Goal: Transaction & Acquisition: Purchase product/service

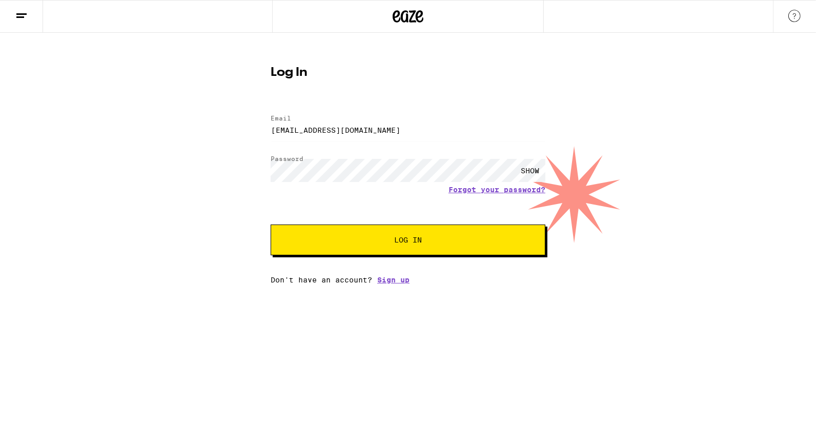
click at [271, 224] on button "Log In" at bounding box center [408, 239] width 275 height 31
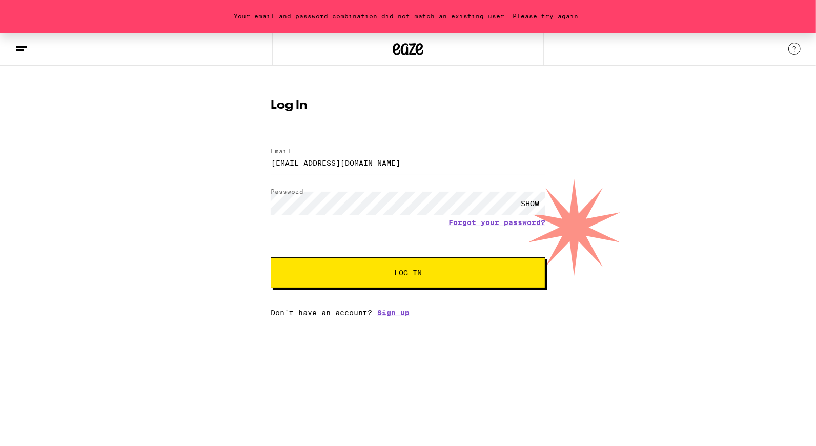
click at [536, 199] on div "SHOW" at bounding box center [529, 203] width 31 height 23
click at [271, 257] on button "Log In" at bounding box center [408, 272] width 275 height 31
click at [384, 155] on input "[EMAIL_ADDRESS][DOMAIN_NAME]" at bounding box center [408, 162] width 275 height 23
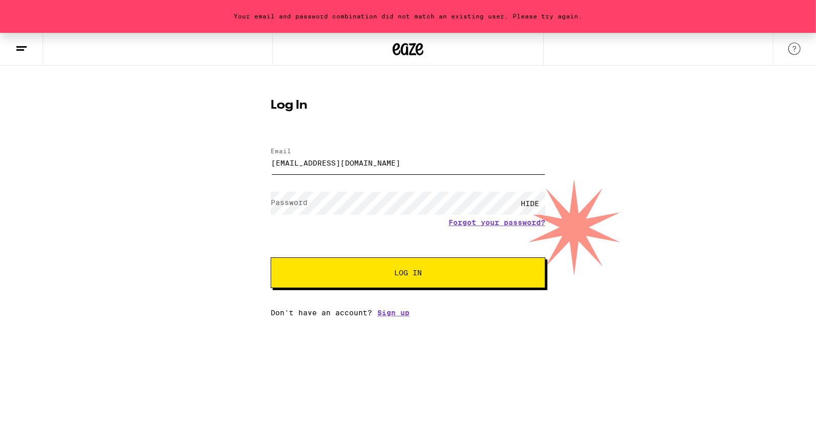
click at [386, 151] on input "[EMAIL_ADDRESS][DOMAIN_NAME]" at bounding box center [408, 162] width 275 height 23
click at [271, 257] on button "Log In" at bounding box center [408, 272] width 275 height 31
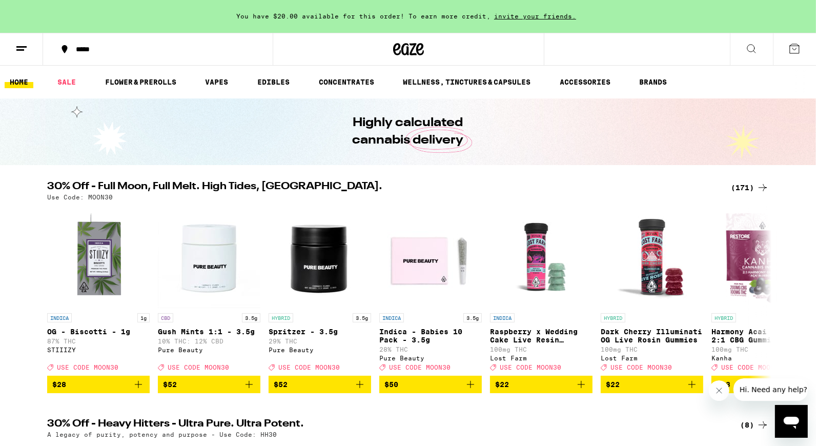
click at [751, 189] on div "(171)" at bounding box center [750, 187] width 38 height 12
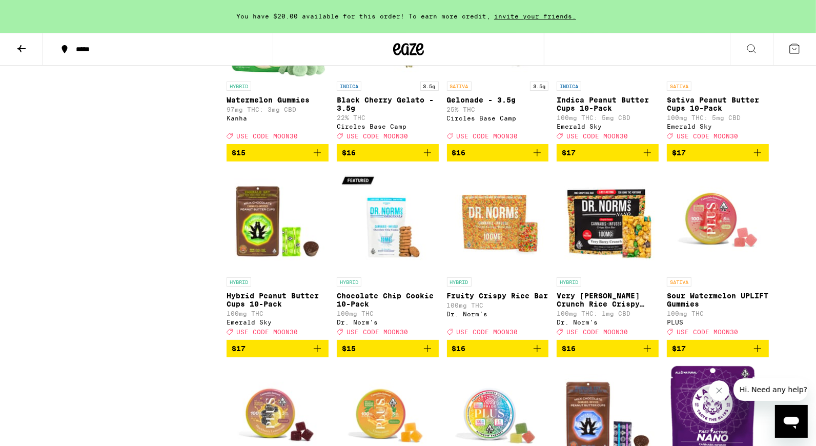
scroll to position [2347, 0]
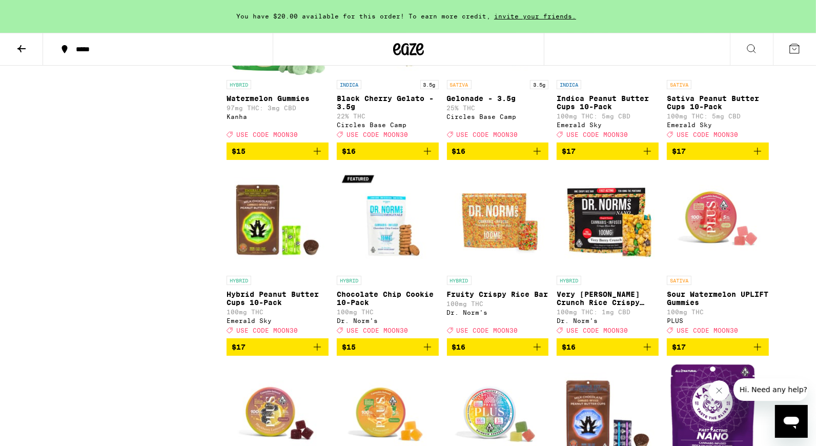
click at [648, 157] on icon "Add to bag" at bounding box center [647, 151] width 12 height 12
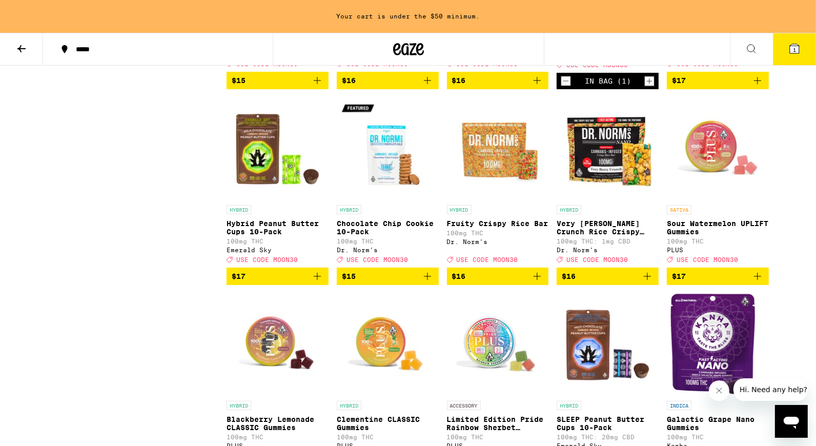
scroll to position [2402, 0]
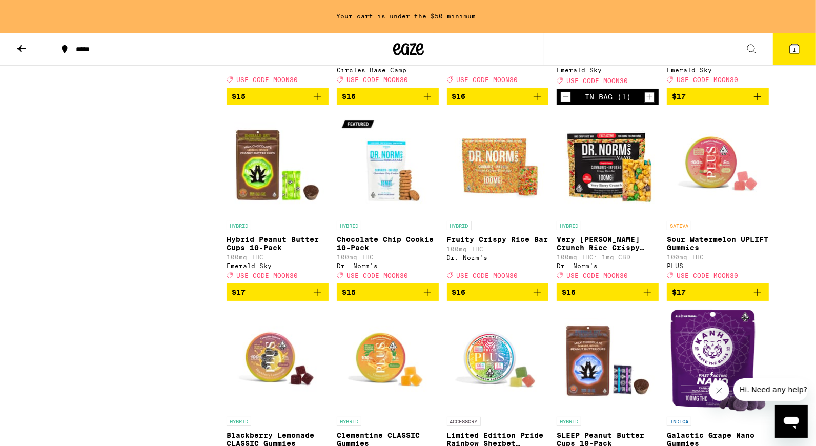
click at [563, 103] on icon "Decrement" at bounding box center [565, 97] width 9 height 12
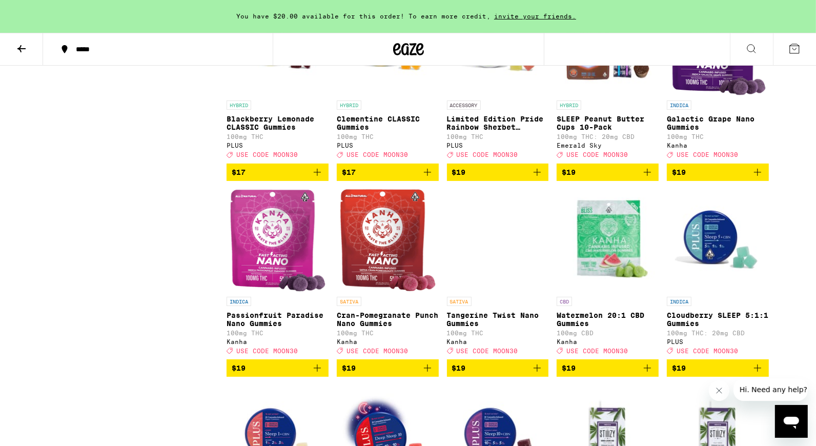
scroll to position [2740, 0]
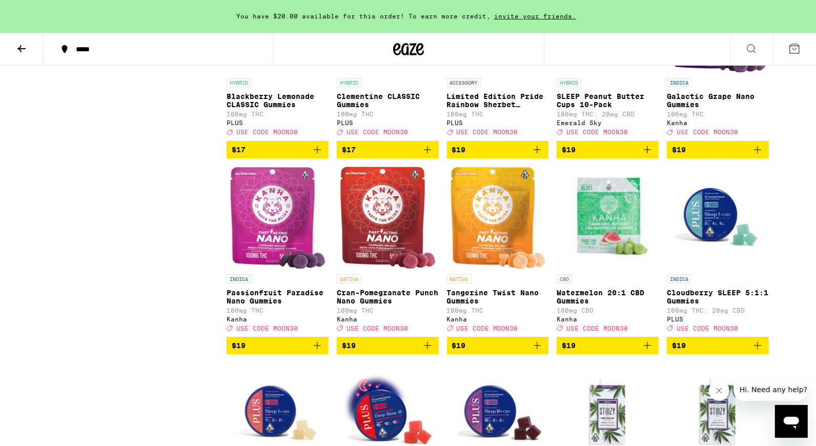
click at [648, 156] on icon "Add to bag" at bounding box center [647, 149] width 12 height 12
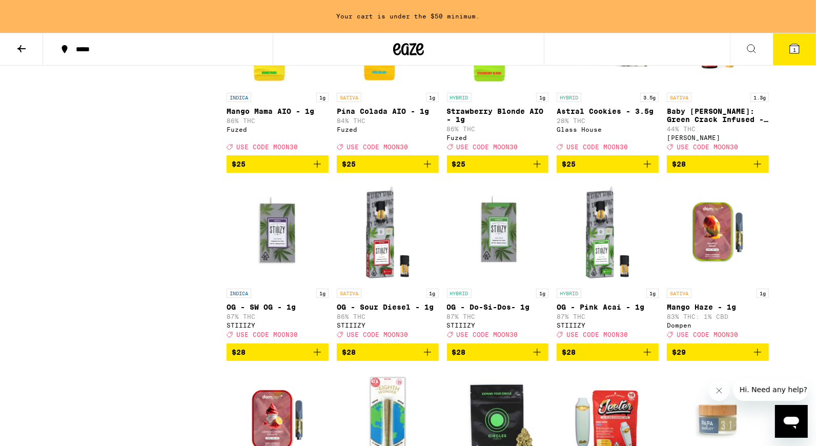
scroll to position [4683, 0]
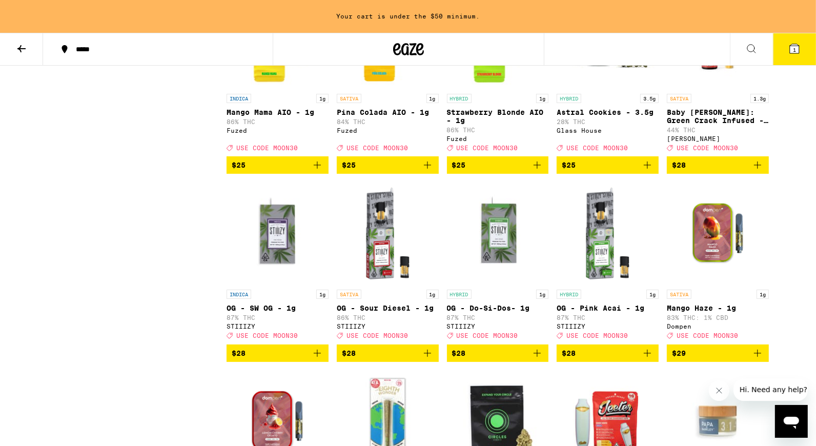
click at [318, 171] on icon "Add to bag" at bounding box center [317, 165] width 12 height 12
click at [542, 103] on p "1g" at bounding box center [542, 98] width 12 height 9
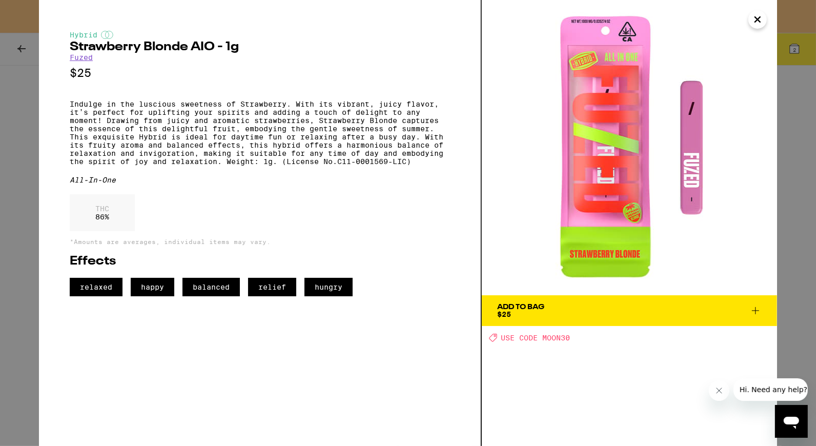
click at [757, 20] on icon "Close" at bounding box center [757, 19] width 5 height 5
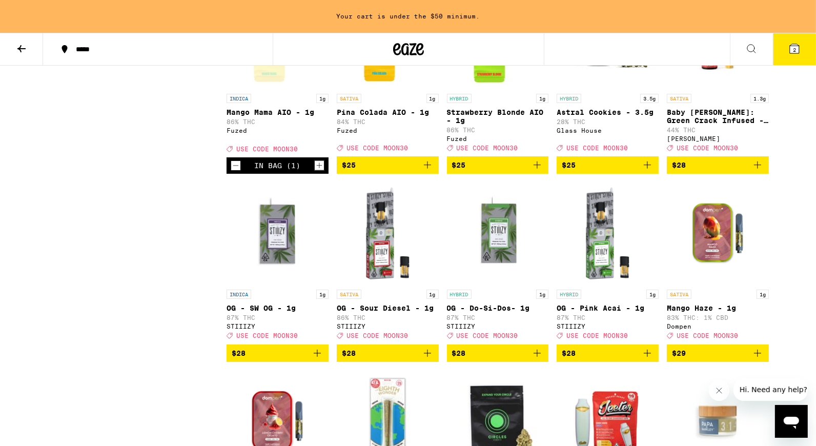
click at [537, 169] on icon "Add to bag" at bounding box center [536, 164] width 7 height 7
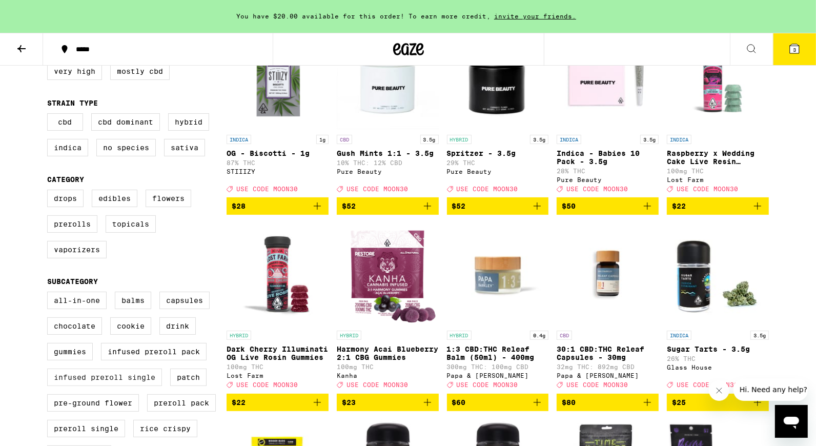
scroll to position [155, 0]
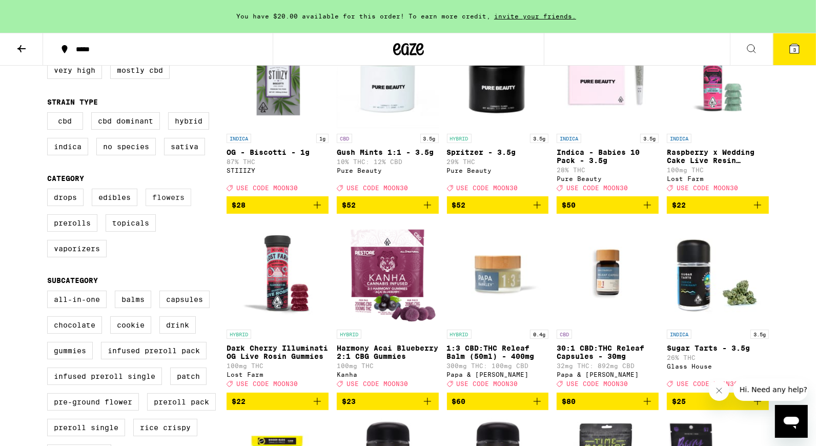
click at [169, 206] on label "Flowers" at bounding box center [169, 197] width 46 height 17
click at [50, 191] on input "Flowers" at bounding box center [49, 190] width 1 height 1
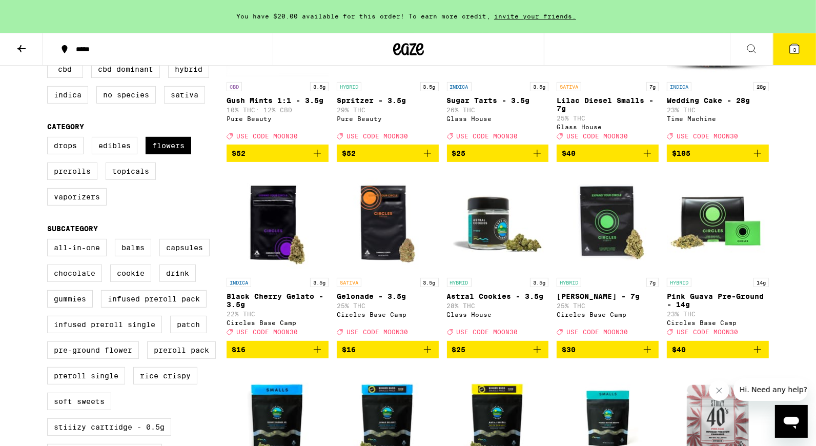
scroll to position [200, 0]
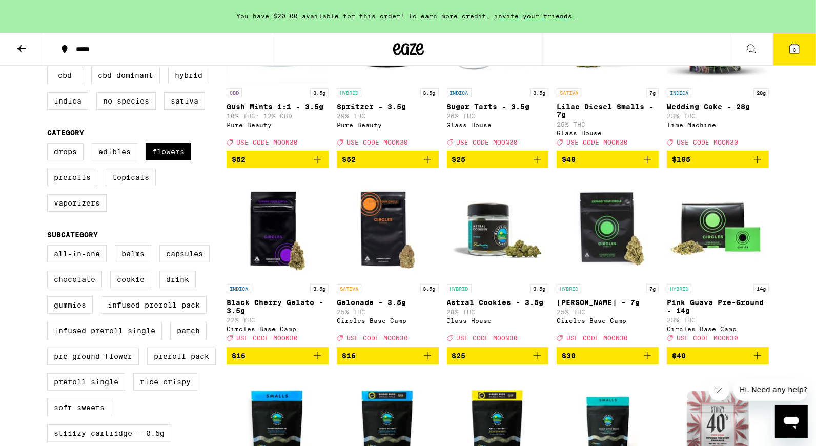
click at [759, 362] on icon "Add to bag" at bounding box center [757, 355] width 12 height 12
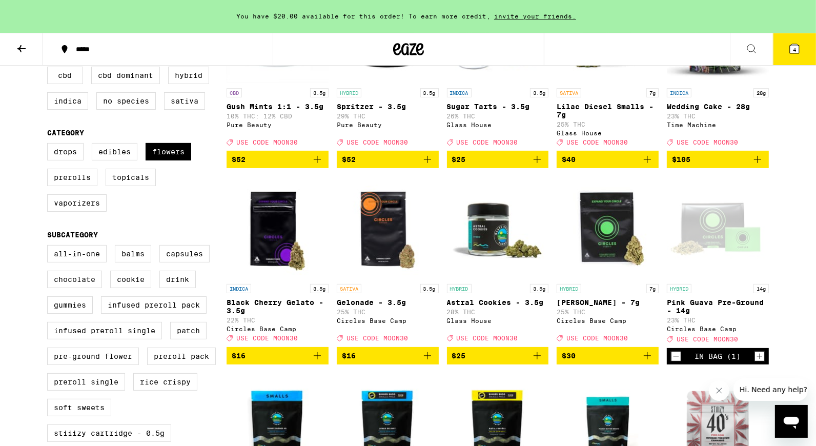
click at [791, 50] on icon at bounding box center [794, 48] width 9 height 9
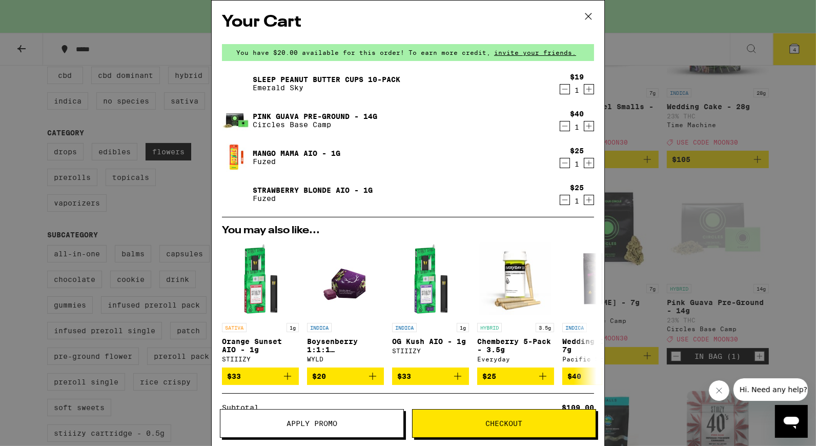
click at [589, 17] on icon at bounding box center [588, 16] width 6 height 6
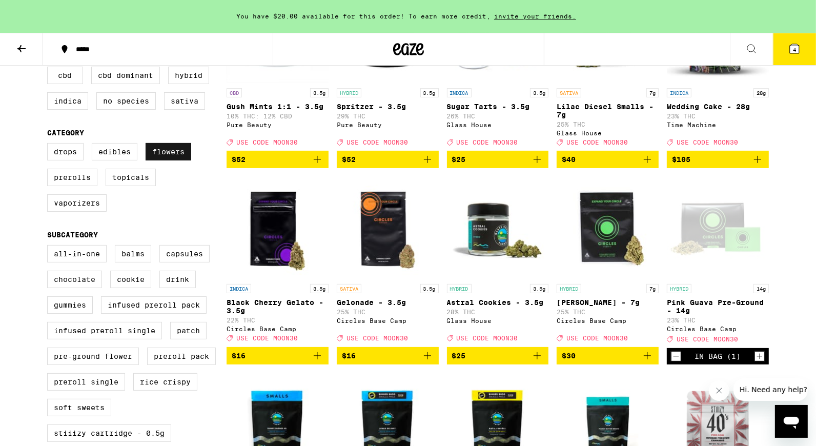
click at [180, 156] on label "Flowers" at bounding box center [169, 151] width 46 height 17
click at [50, 145] on input "Flowers" at bounding box center [49, 144] width 1 height 1
checkbox input "false"
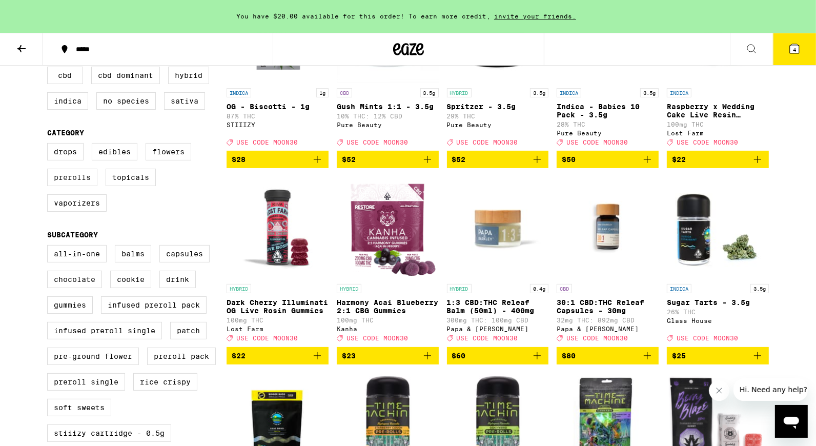
click at [71, 186] on label "Prerolls" at bounding box center [72, 177] width 50 height 17
click at [50, 145] on input "Prerolls" at bounding box center [49, 144] width 1 height 1
checkbox input "true"
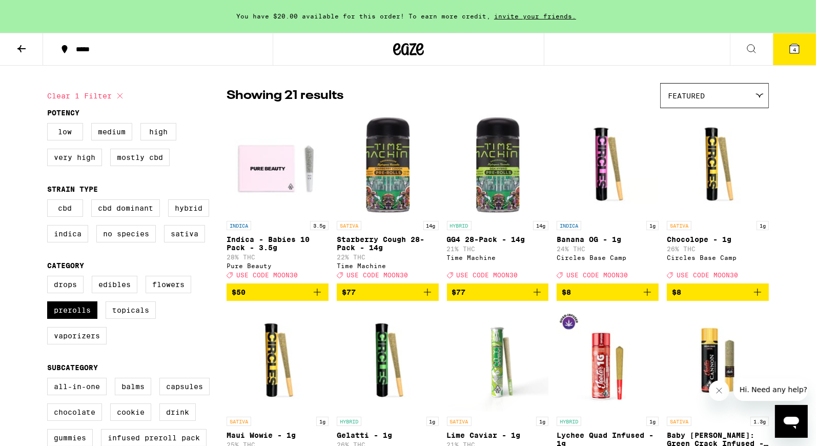
scroll to position [69, 0]
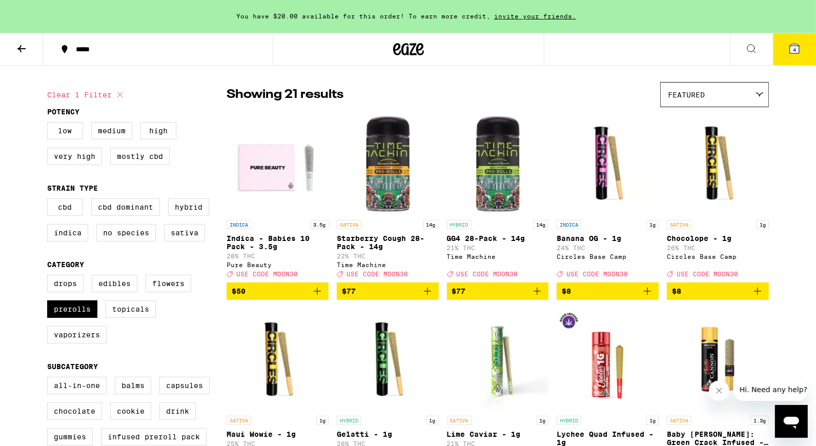
click at [649, 297] on icon "Add to bag" at bounding box center [647, 291] width 12 height 12
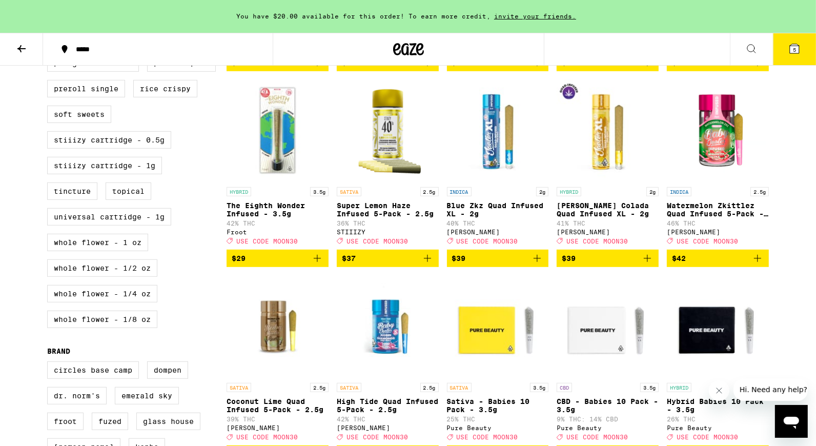
scroll to position [492, 0]
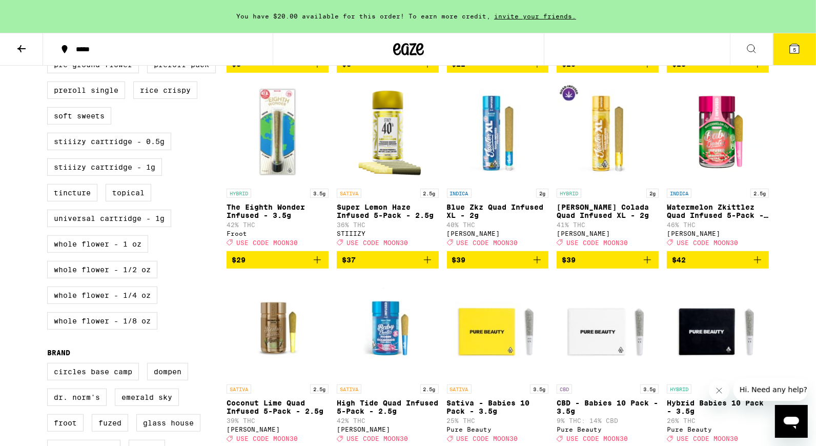
click at [605, 228] on p "41% THC" at bounding box center [607, 224] width 102 height 7
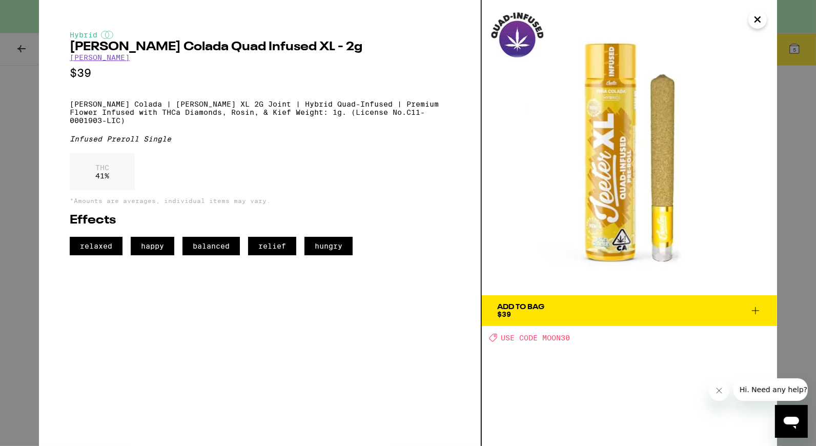
click at [760, 24] on icon "Close" at bounding box center [757, 19] width 12 height 15
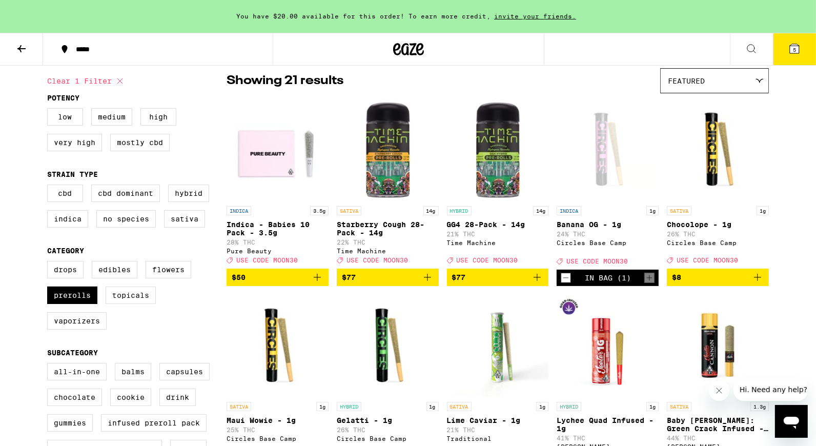
scroll to position [88, 0]
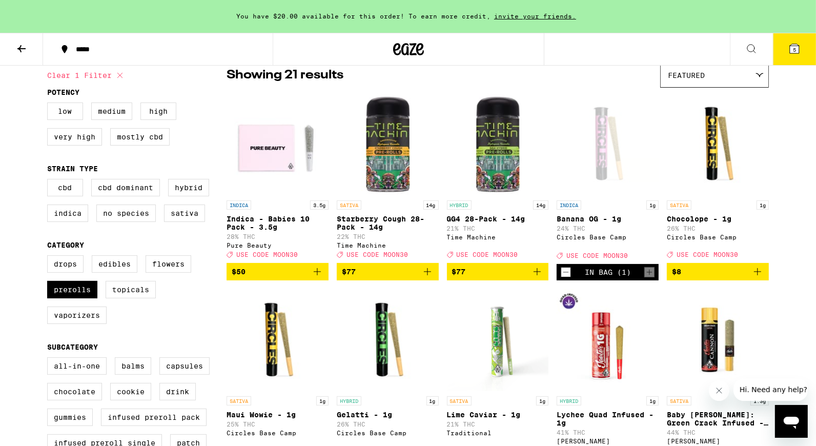
click at [566, 278] on icon "Decrement" at bounding box center [565, 272] width 9 height 12
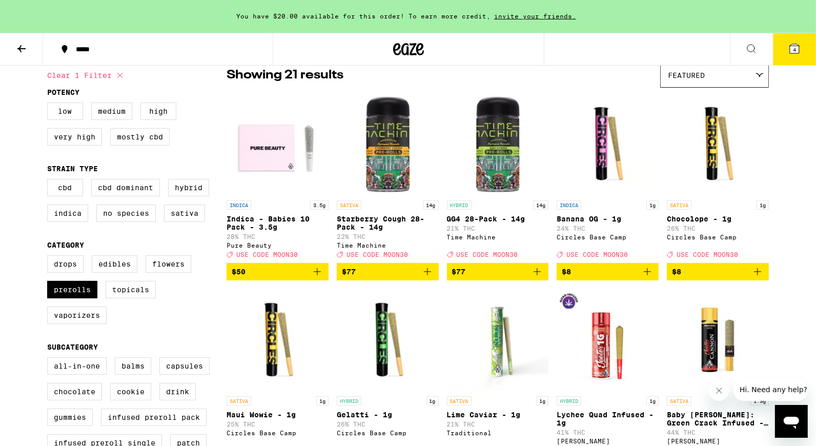
click at [316, 278] on icon "Add to bag" at bounding box center [317, 271] width 12 height 12
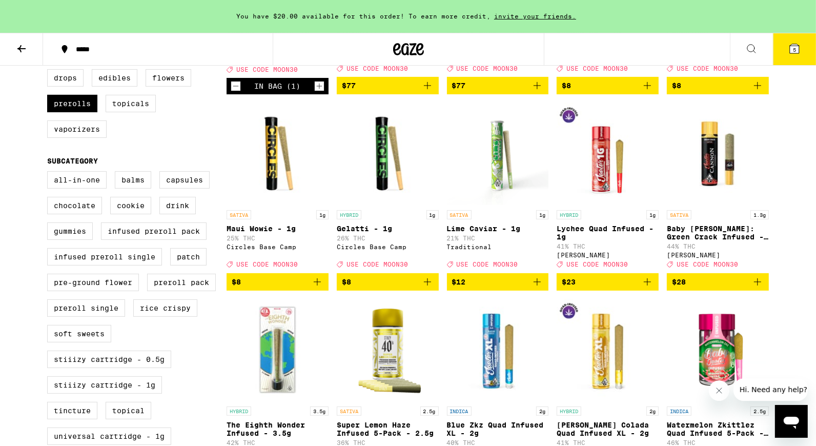
scroll to position [229, 0]
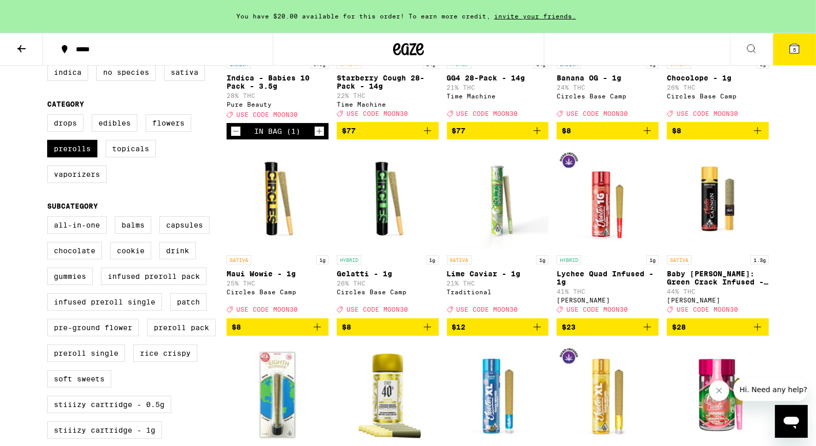
click at [791, 48] on icon at bounding box center [794, 48] width 9 height 9
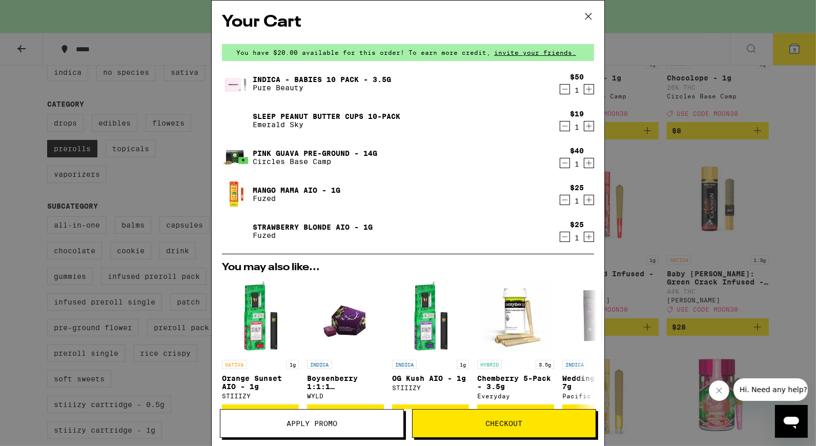
click at [500, 417] on button "Checkout" at bounding box center [504, 423] width 184 height 29
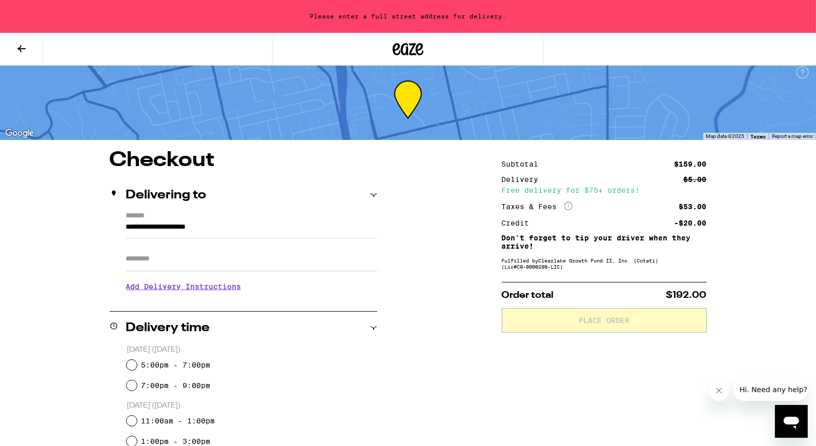
scroll to position [8, 0]
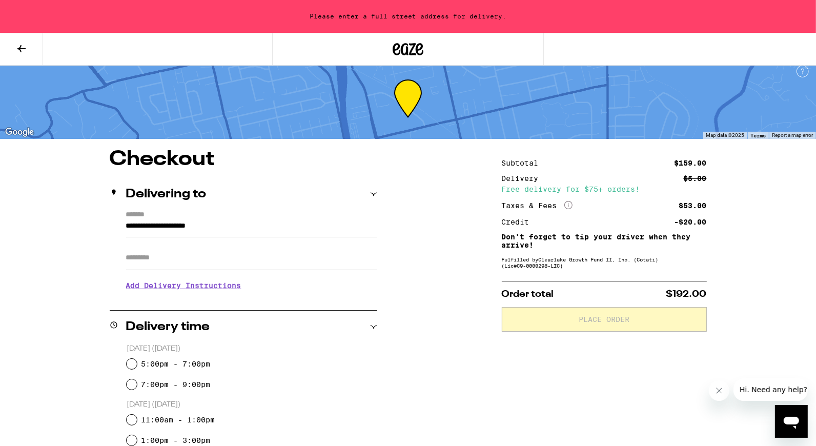
click at [250, 222] on input "**********" at bounding box center [251, 228] width 251 height 17
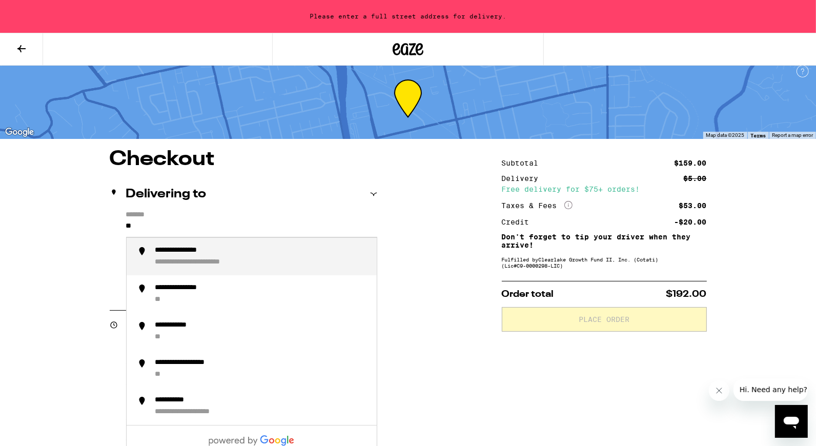
type input "*"
click at [18, 51] on icon at bounding box center [21, 49] width 12 height 12
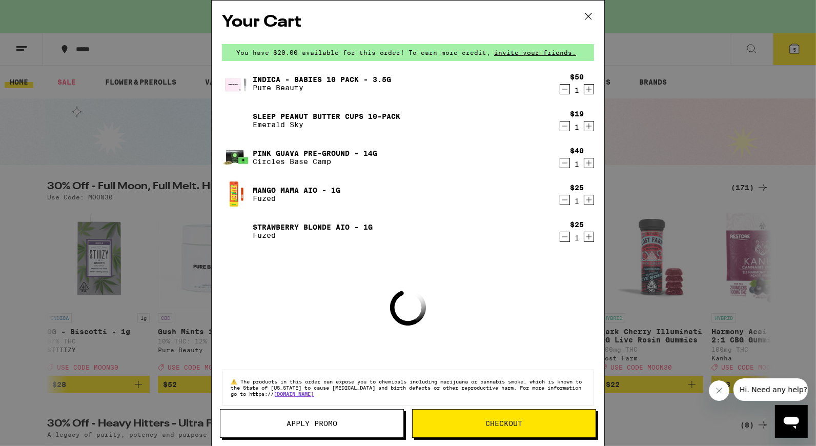
click at [335, 422] on span "Apply Promo" at bounding box center [311, 423] width 51 height 7
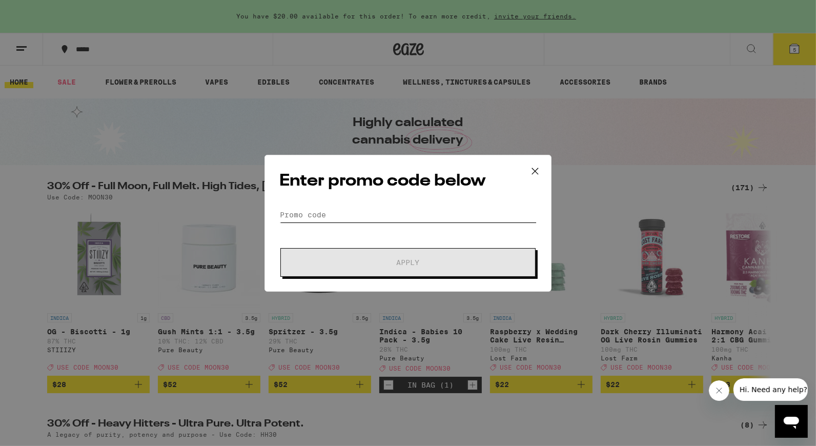
click at [344, 212] on input "Promo Code" at bounding box center [407, 214] width 257 height 15
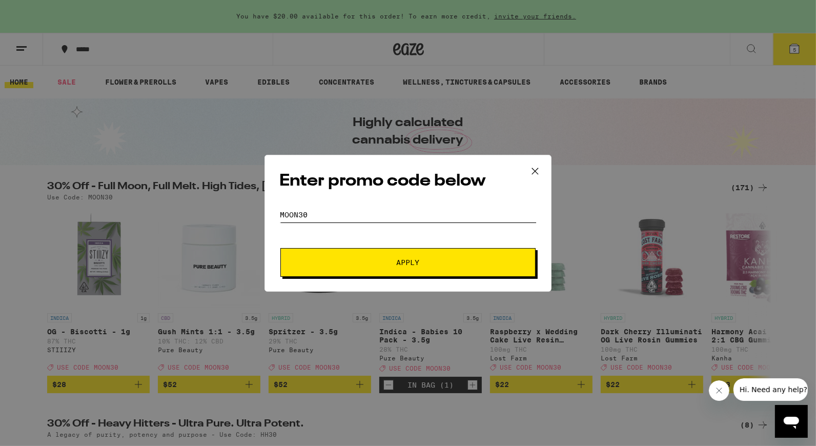
type input "moon30"
click at [280, 248] on button "Apply" at bounding box center [407, 262] width 255 height 29
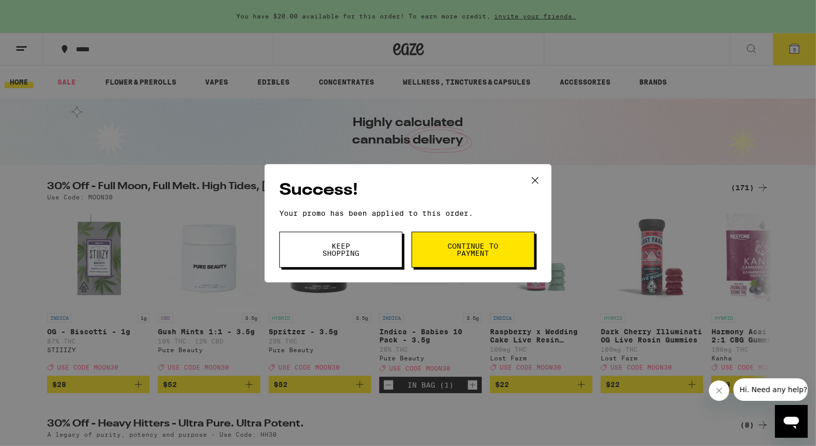
click at [453, 254] on span "Continue to payment" at bounding box center [473, 249] width 52 height 14
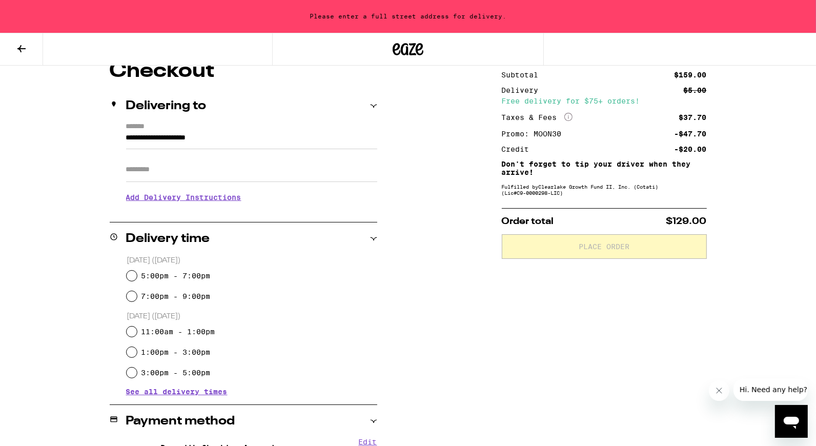
scroll to position [104, 0]
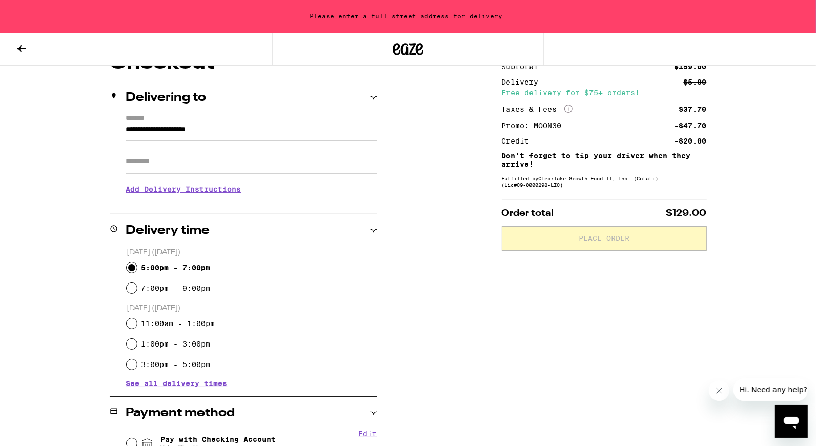
click at [136, 269] on input "5:00pm - 7:00pm" at bounding box center [132, 267] width 10 height 10
radio input "true"
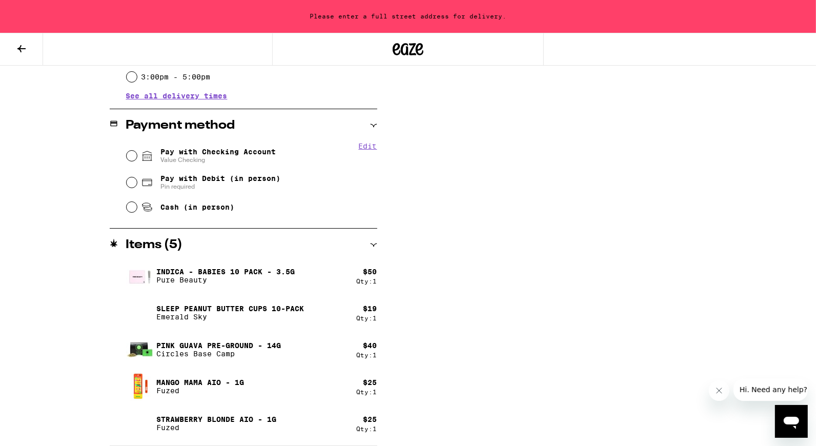
scroll to position [392, 0]
click at [131, 153] on input "Pay with Checking Account Value Checking" at bounding box center [132, 155] width 10 height 10
radio input "true"
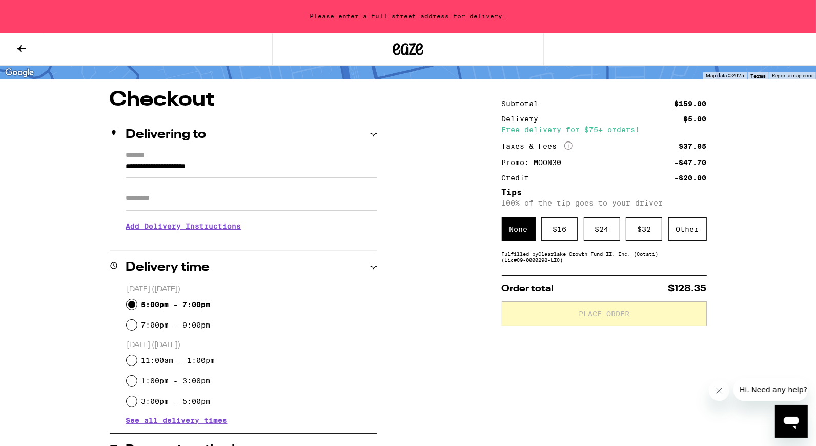
scroll to position [71, 0]
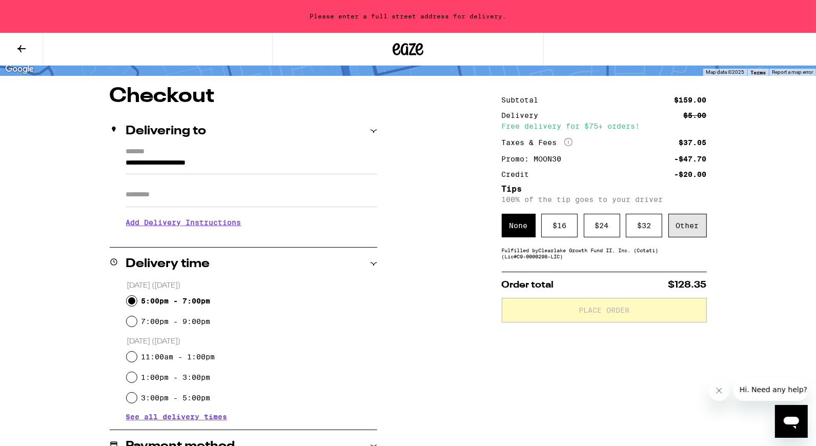
click at [688, 226] on div "Other" at bounding box center [687, 226] width 38 height 24
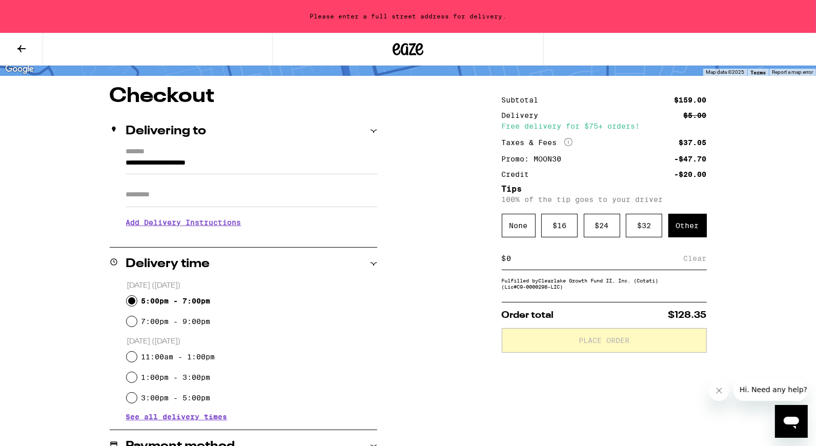
type input "4"
type input "5"
click at [780, 275] on div "**********" at bounding box center [408, 364] width 816 height 871
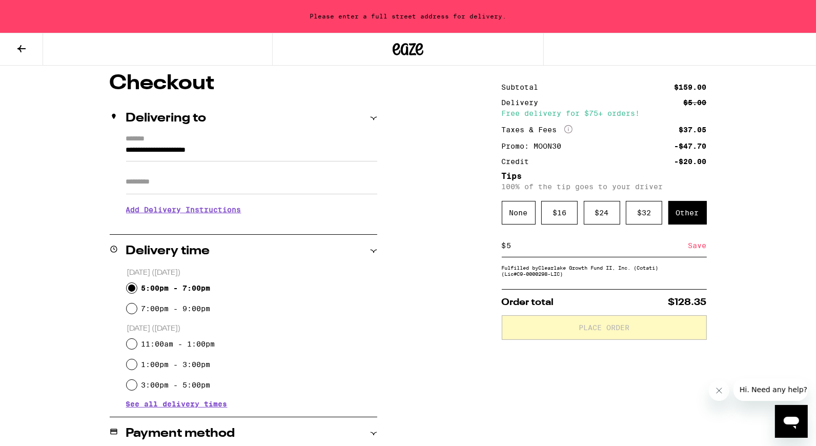
scroll to position [83, 0]
click at [245, 152] on input "**********" at bounding box center [251, 152] width 251 height 17
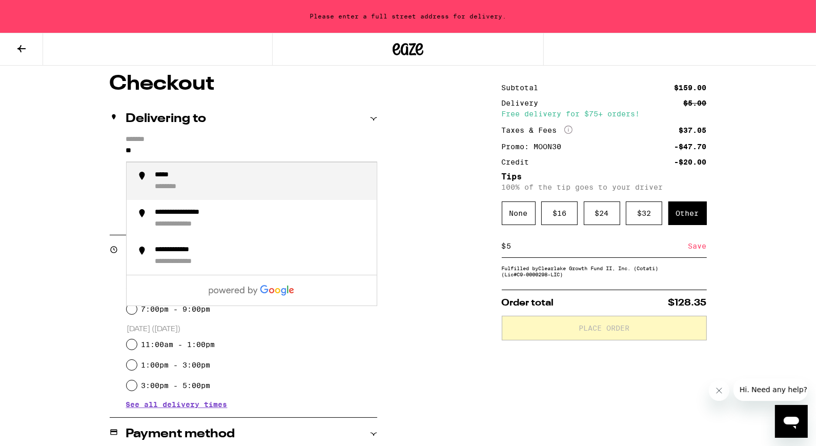
type input "*"
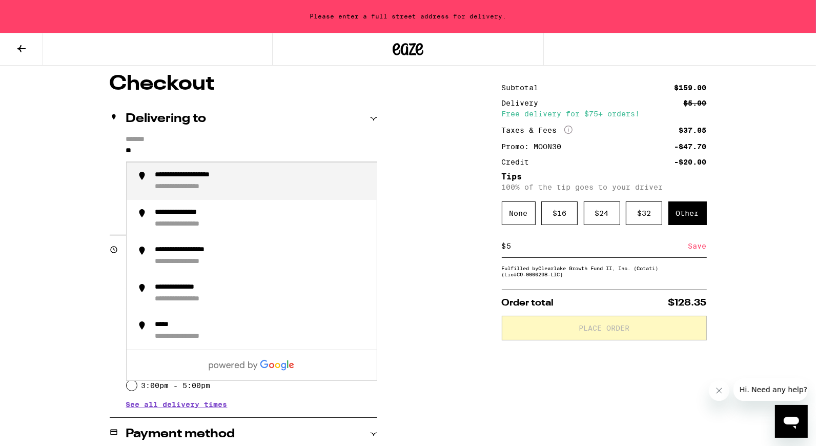
scroll to position [0, 0]
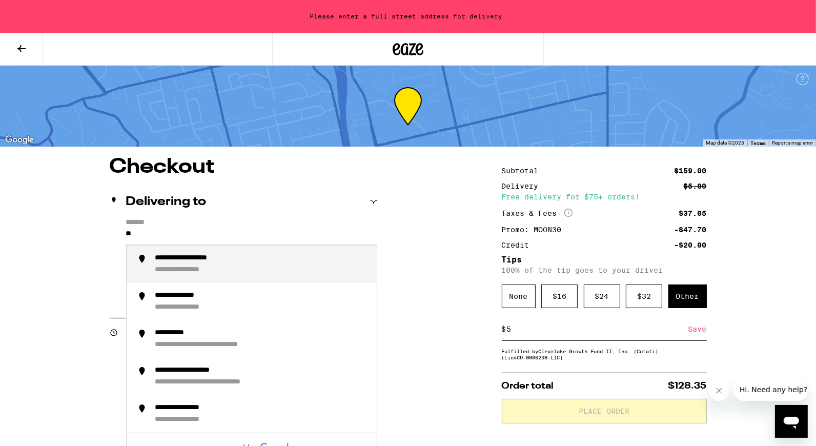
type input "**"
click at [25, 50] on icon at bounding box center [21, 49] width 12 height 12
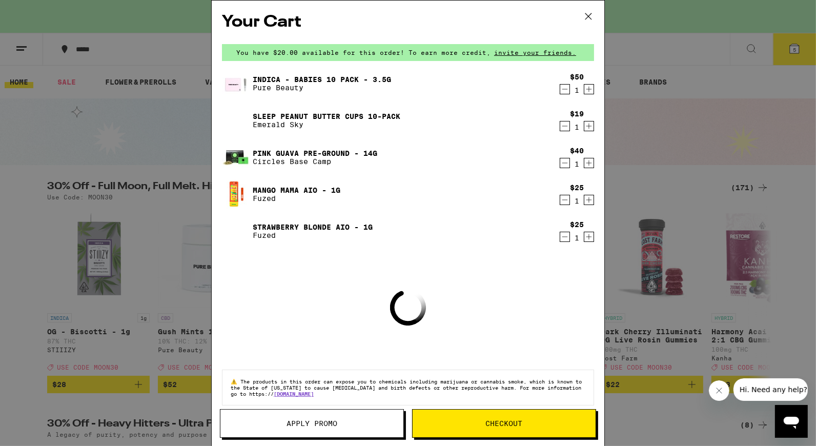
click at [588, 19] on icon at bounding box center [588, 16] width 15 height 15
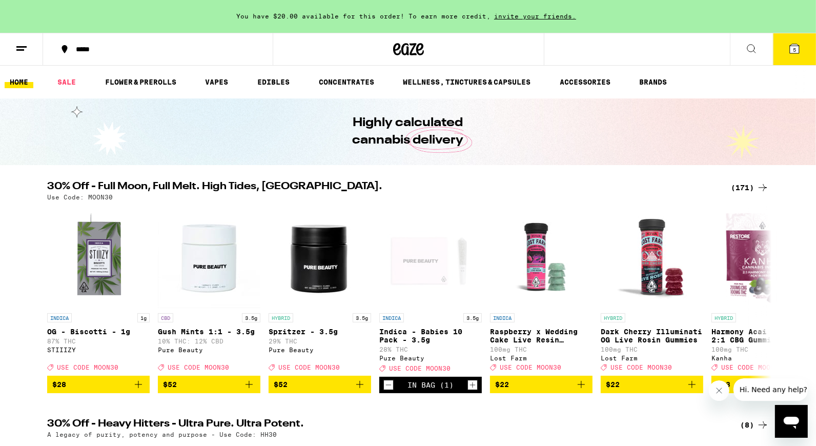
click at [409, 49] on icon at bounding box center [408, 49] width 31 height 18
click at [413, 53] on icon at bounding box center [408, 49] width 31 height 18
click at [15, 58] on button at bounding box center [21, 49] width 43 height 32
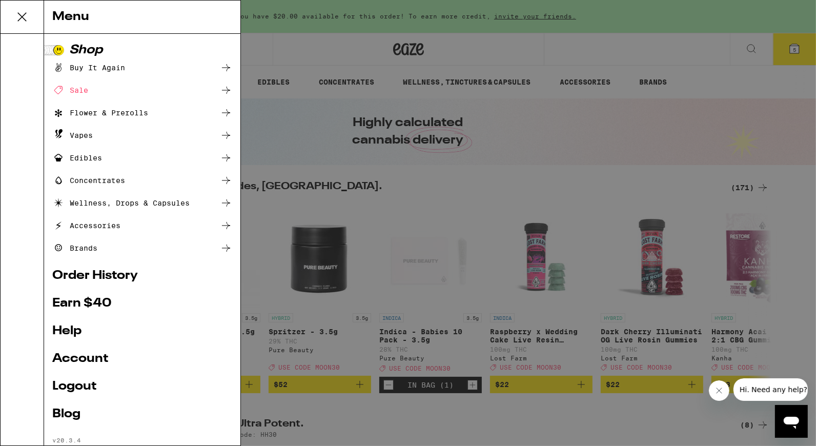
scroll to position [25, 0]
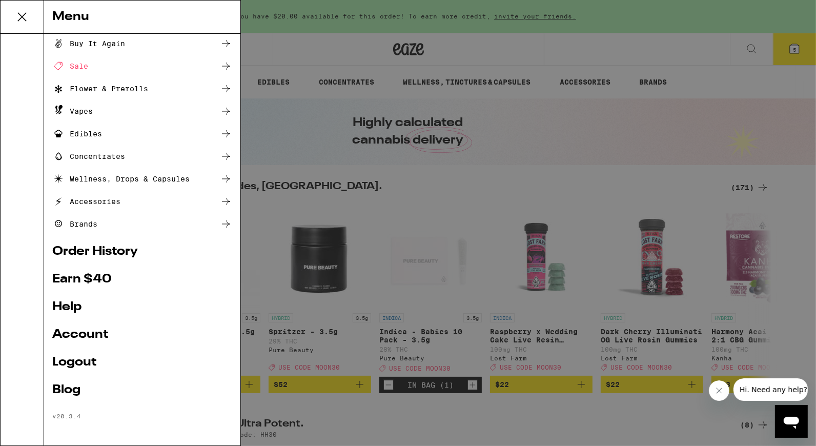
click at [79, 337] on link "Account" at bounding box center [142, 334] width 180 height 12
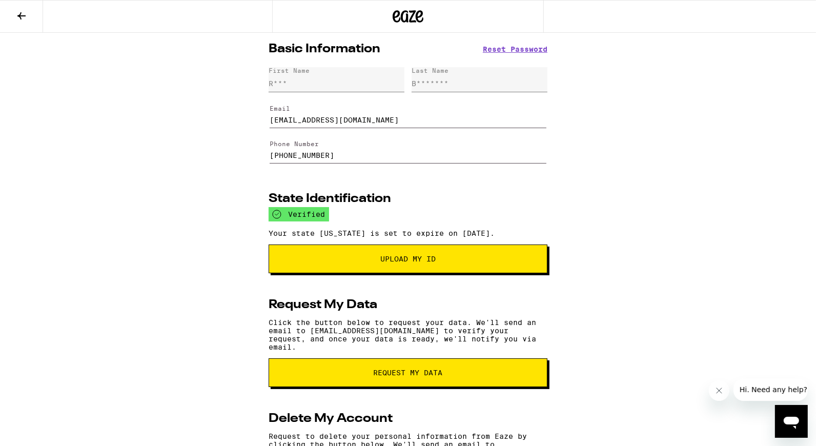
click at [19, 15] on icon at bounding box center [21, 15] width 8 height 7
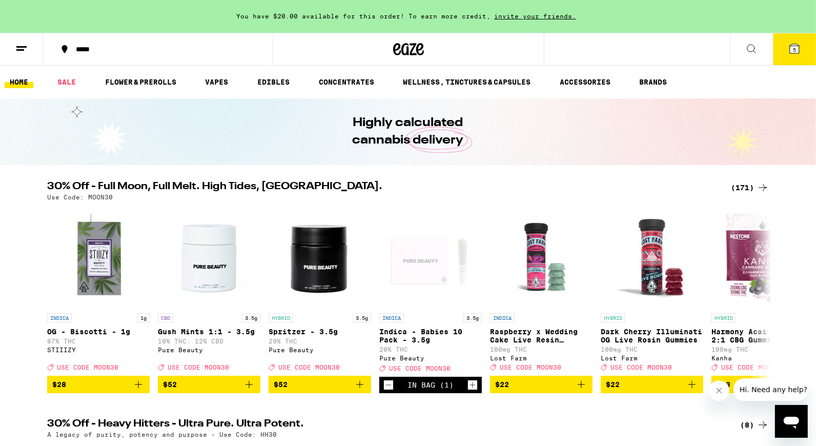
click at [804, 59] on button "5" at bounding box center [794, 49] width 43 height 32
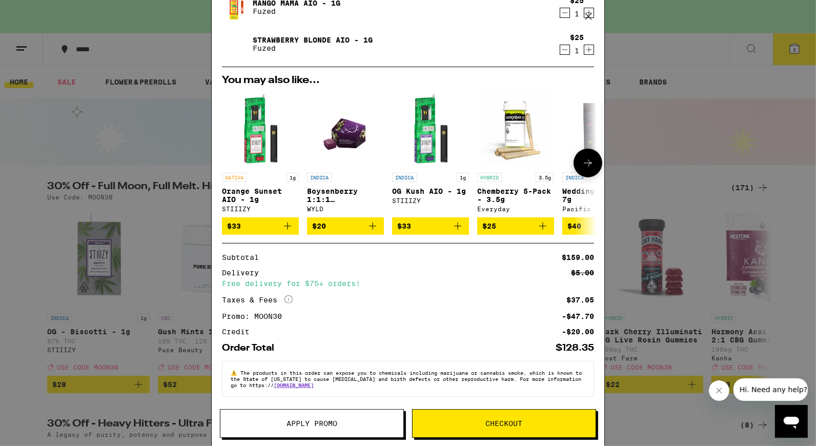
scroll to position [195, 0]
click at [509, 421] on span "Checkout" at bounding box center [504, 423] width 37 height 7
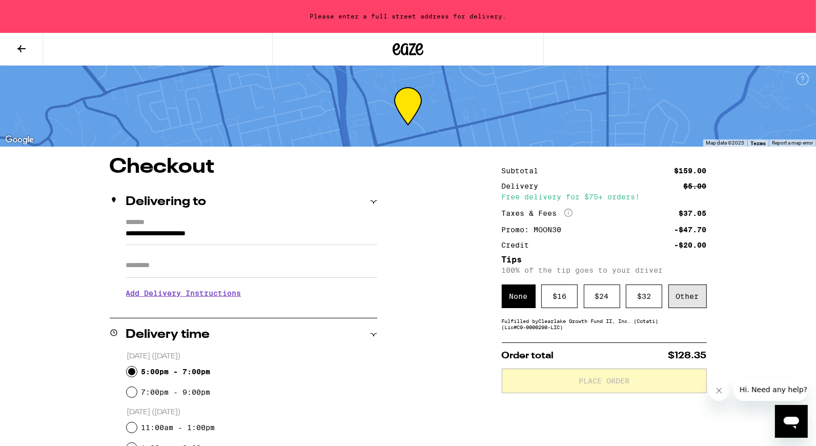
click at [692, 298] on div "Other" at bounding box center [687, 296] width 38 height 24
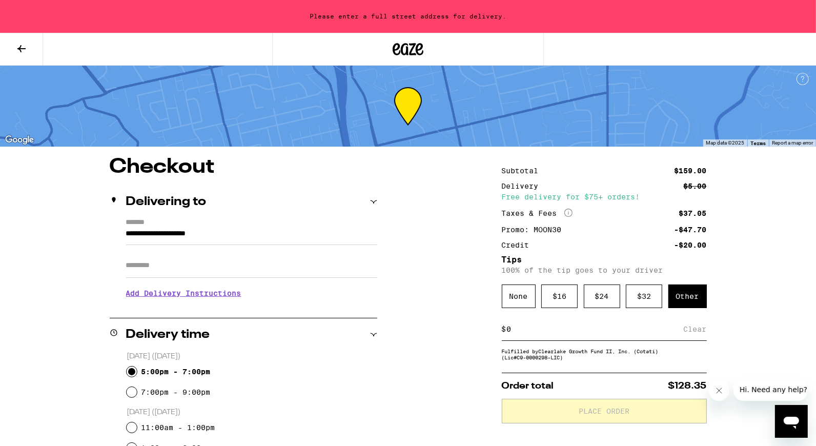
click at [240, 233] on input "**********" at bounding box center [251, 235] width 251 height 17
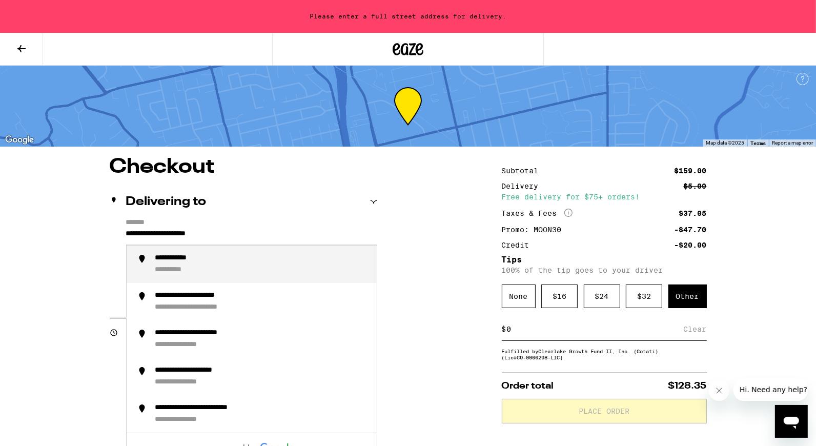
click at [240, 233] on input "**********" at bounding box center [251, 235] width 251 height 17
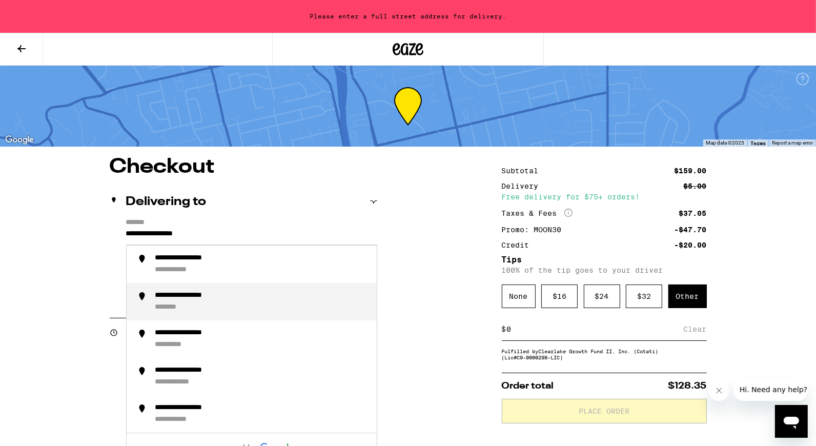
click at [242, 296] on div "**********" at bounding box center [261, 301] width 213 height 21
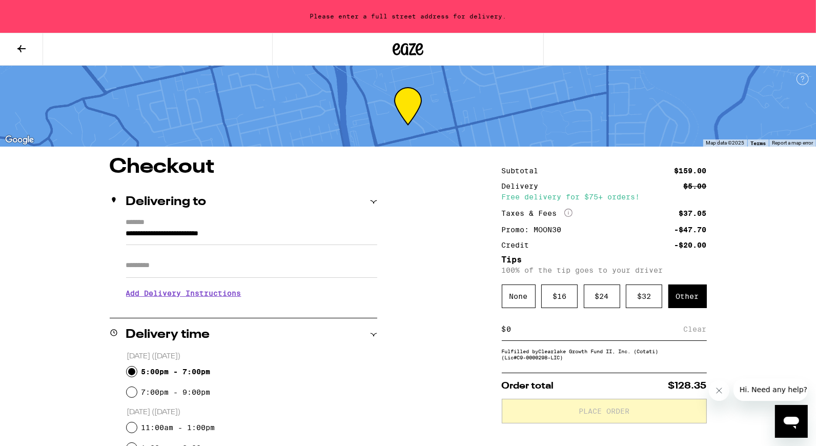
type input "**********"
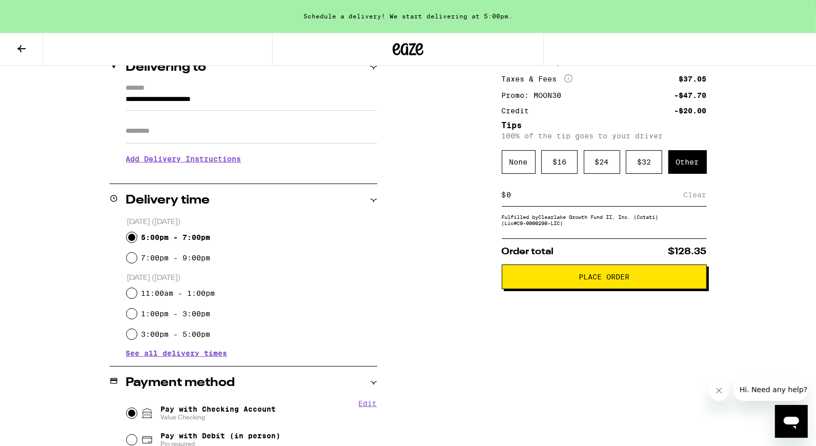
scroll to position [136, 0]
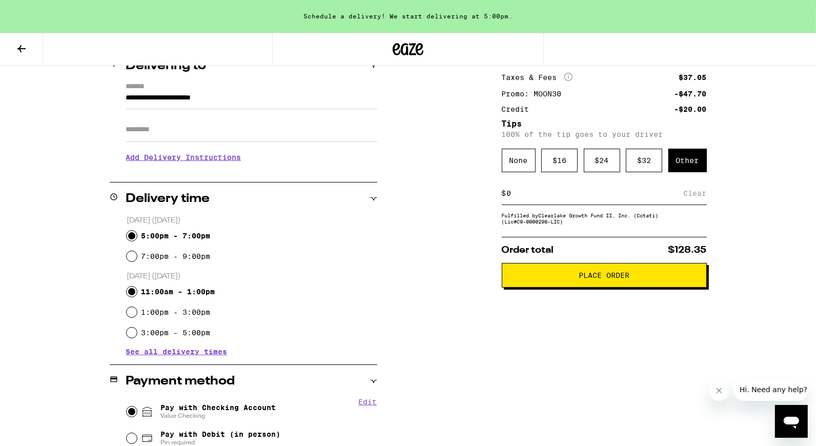
click at [132, 292] on input "11:00am - 1:00pm" at bounding box center [132, 291] width 10 height 10
radio input "true"
click at [134, 235] on input "5:00pm - 7:00pm" at bounding box center [132, 236] width 10 height 10
radio input "true"
click at [616, 279] on span "Place Order" at bounding box center [603, 275] width 51 height 7
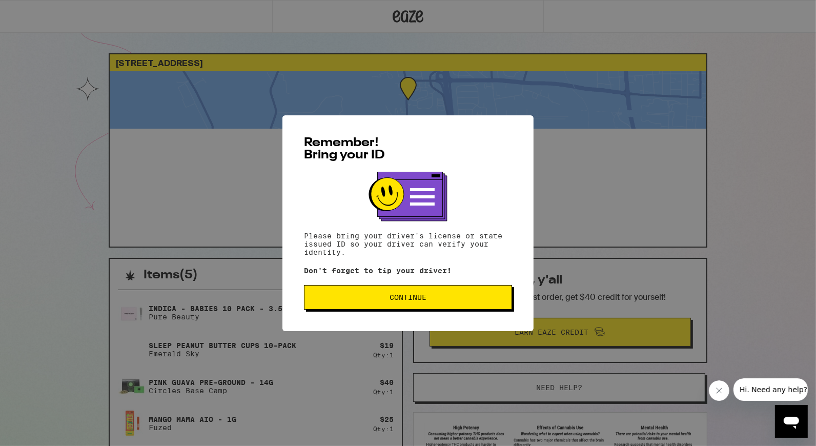
click at [405, 296] on span "Continue" at bounding box center [407, 297] width 37 height 7
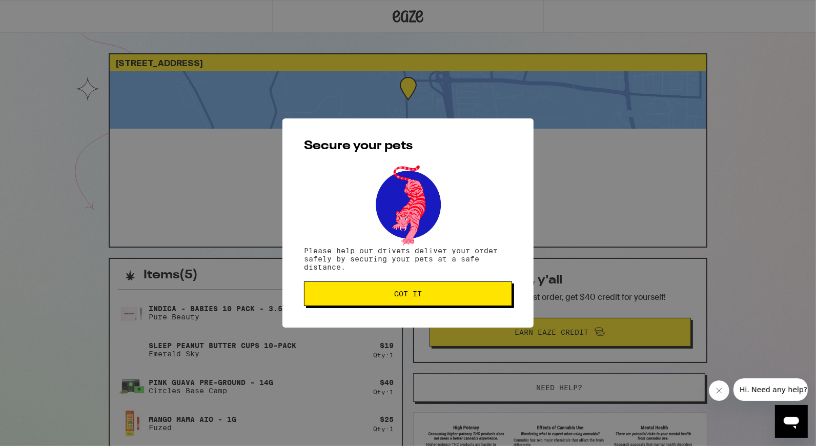
click at [414, 292] on span "Got it" at bounding box center [408, 293] width 28 height 7
